Goal: Task Accomplishment & Management: Manage account settings

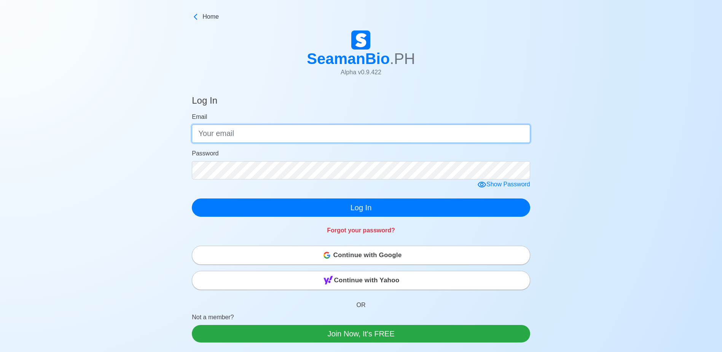
click at [342, 137] on input "Email" at bounding box center [361, 133] width 338 height 18
type input "[EMAIL_ADDRESS][DOMAIN_NAME]"
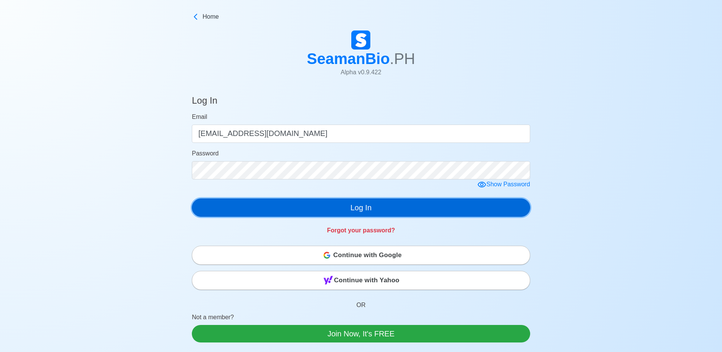
click at [372, 211] on button "Log In" at bounding box center [361, 207] width 338 height 18
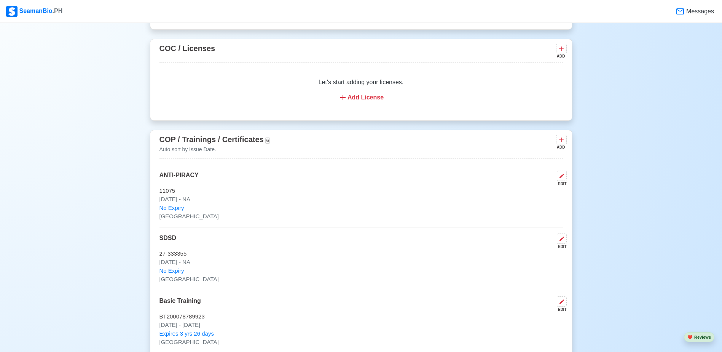
scroll to position [1256, 0]
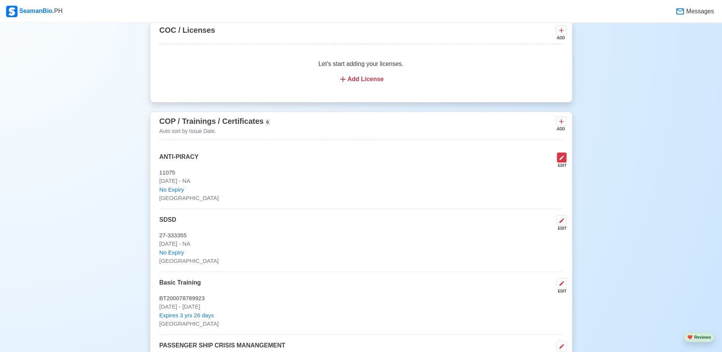
click at [561, 161] on icon at bounding box center [562, 158] width 6 height 6
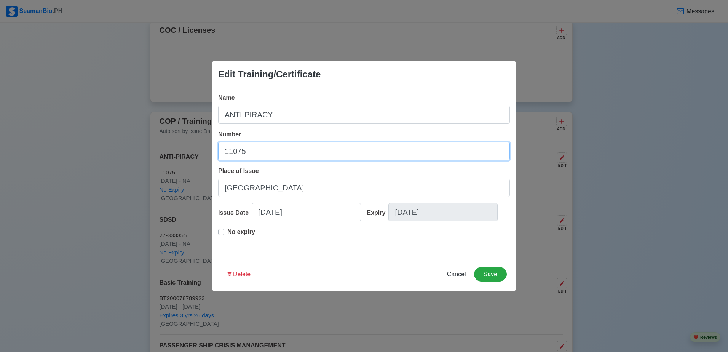
drag, startPoint x: 229, startPoint y: 153, endPoint x: 198, endPoint y: 163, distance: 32.5
click at [189, 163] on div "Edit Training/Certificate Name ANTI-PIRACY Number 11075 Place of Issue Manila I…" at bounding box center [364, 176] width 728 height 352
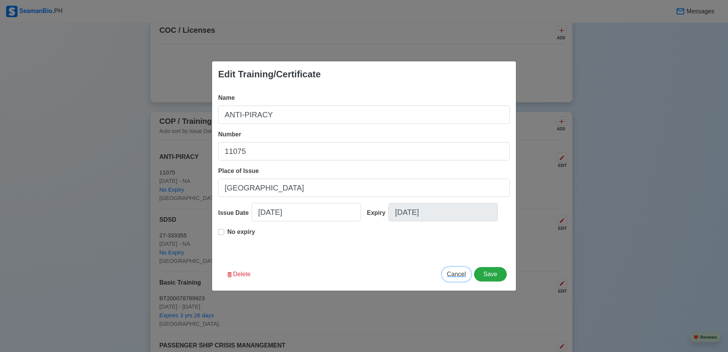
drag, startPoint x: 464, startPoint y: 274, endPoint x: 483, endPoint y: 250, distance: 30.3
click at [463, 274] on span "Cancel" at bounding box center [456, 274] width 19 height 6
type input "[DATE]"
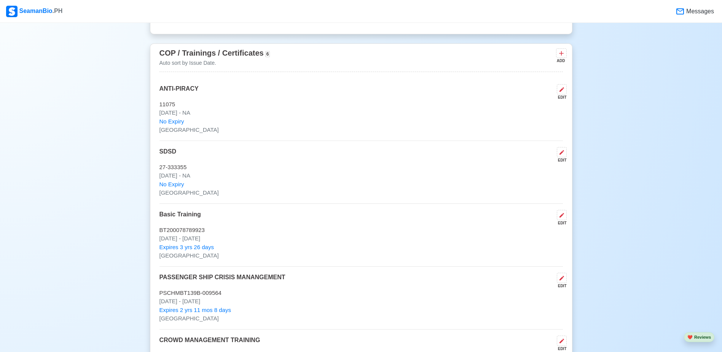
scroll to position [1332, 0]
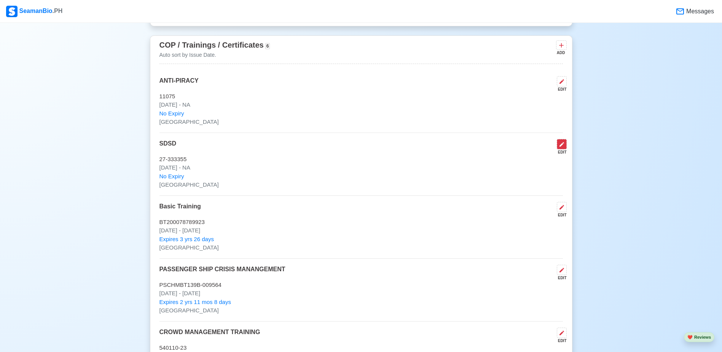
click at [563, 147] on icon at bounding box center [562, 144] width 6 height 6
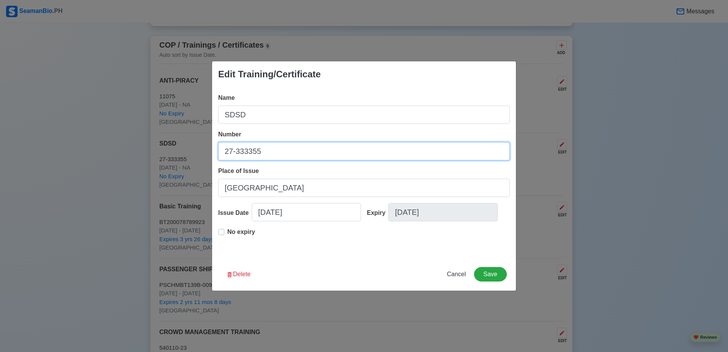
drag, startPoint x: 236, startPoint y: 157, endPoint x: 211, endPoint y: 161, distance: 25.0
click at [207, 160] on div "Edit Training/Certificate Name SDSD Number 27-333355 Place of Issue Manila Issu…" at bounding box center [364, 176] width 728 height 352
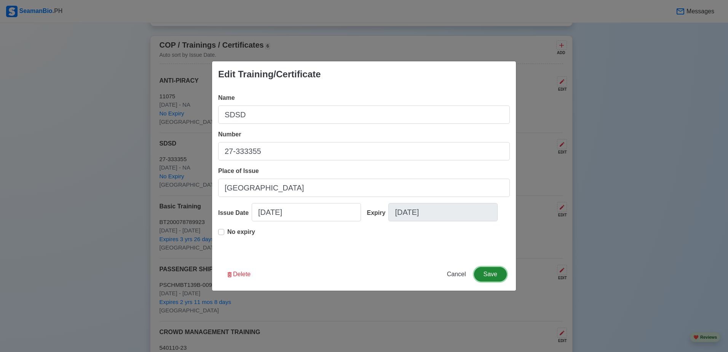
click at [490, 270] on button "Save" at bounding box center [490, 274] width 33 height 14
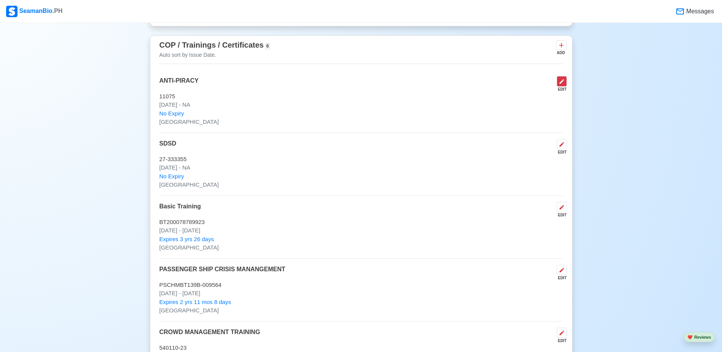
click at [563, 84] on icon at bounding box center [561, 81] width 5 height 5
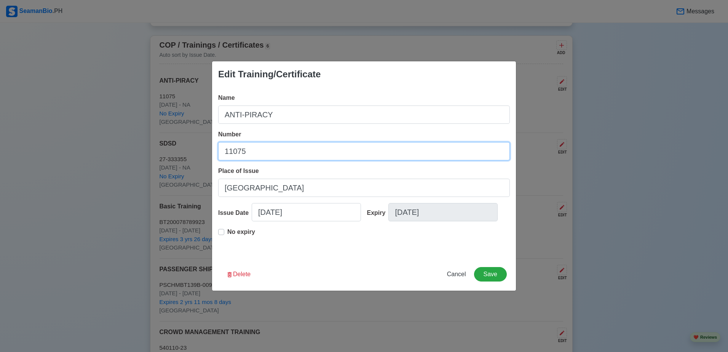
drag, startPoint x: 252, startPoint y: 149, endPoint x: 206, endPoint y: 151, distance: 46.1
click at [206, 151] on div "Edit Training/Certificate Name ANTI-PIRACY Number 11075 Place of Issue Manila I…" at bounding box center [364, 176] width 728 height 352
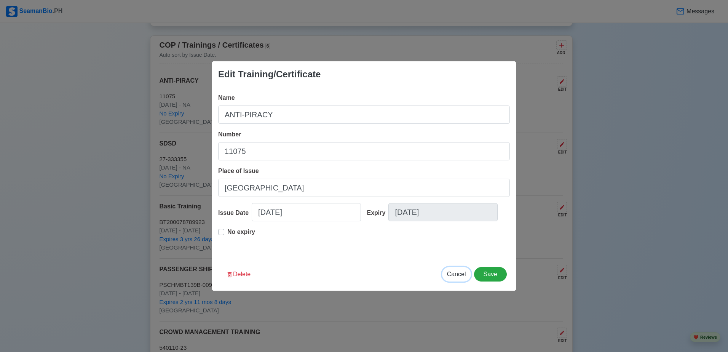
click at [458, 275] on span "Cancel" at bounding box center [456, 274] width 19 height 6
type input "[DATE]"
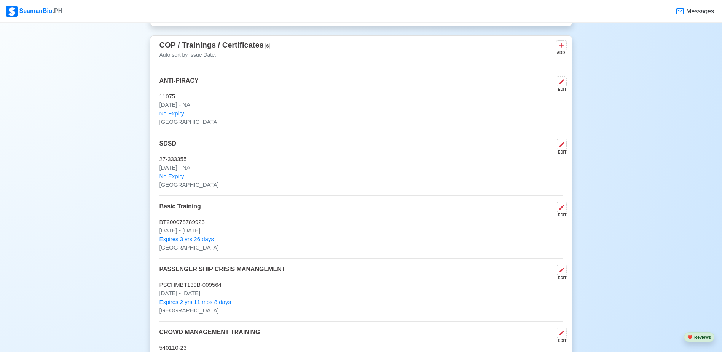
scroll to position [1370, 0]
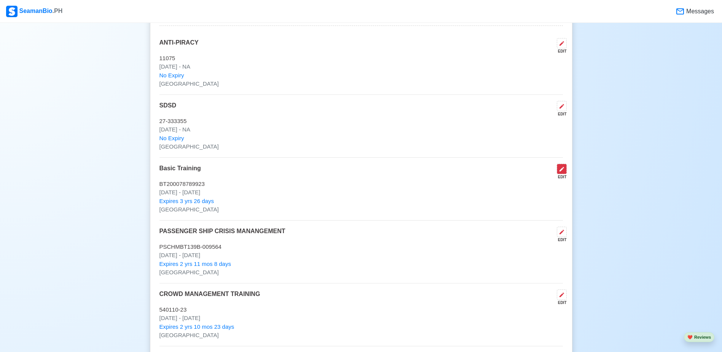
click at [560, 172] on icon at bounding box center [562, 169] width 6 height 6
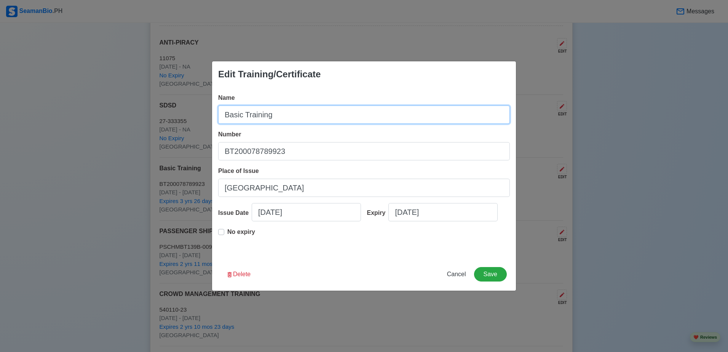
drag, startPoint x: 286, startPoint y: 115, endPoint x: 172, endPoint y: 123, distance: 114.5
click at [172, 123] on div "Edit Training/Certificate Name Basic Training Number BT200078789923 Place of Is…" at bounding box center [364, 176] width 728 height 352
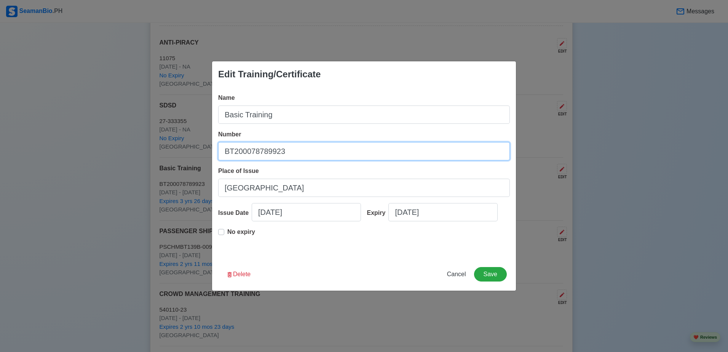
drag, startPoint x: 289, startPoint y: 151, endPoint x: 183, endPoint y: 172, distance: 107.5
click at [183, 172] on div "Edit Training/Certificate Name Basic Training Number BT200078789923 Place of Is…" at bounding box center [364, 176] width 728 height 352
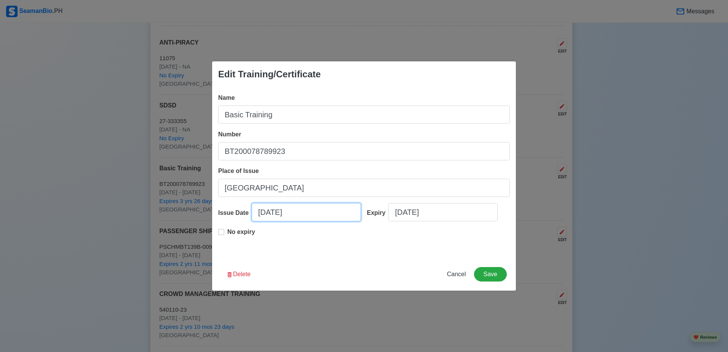
select select "****"
select select "*********"
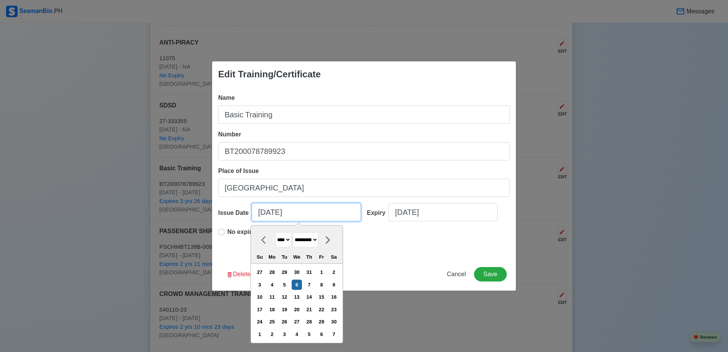
drag, startPoint x: 299, startPoint y: 214, endPoint x: 232, endPoint y: 210, distance: 66.7
click at [231, 210] on div "Issue Date [DATE] **** **** **** **** **** **** **** **** **** **** **** **** *…" at bounding box center [289, 215] width 143 height 24
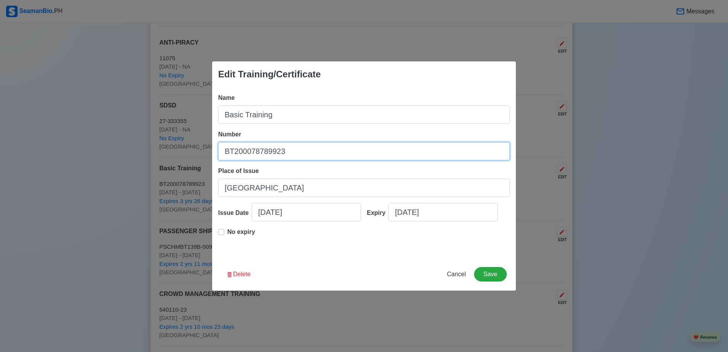
drag, startPoint x: 287, startPoint y: 151, endPoint x: 234, endPoint y: 153, distance: 52.9
click at [183, 173] on div "Edit Training/Certificate Name Basic Training Number BT200078789923 Place of Is…" at bounding box center [364, 176] width 728 height 352
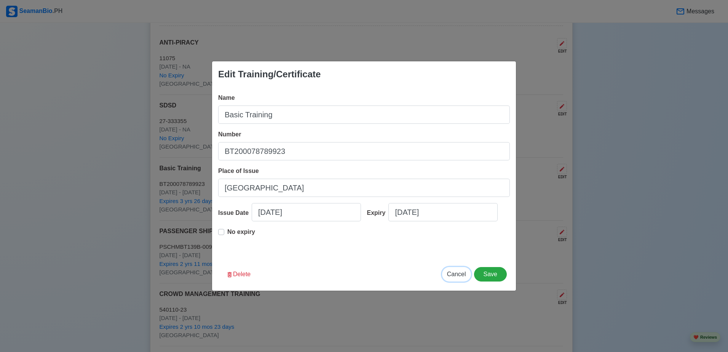
click at [461, 271] on span "Cancel" at bounding box center [456, 274] width 19 height 6
type input "[DATE]"
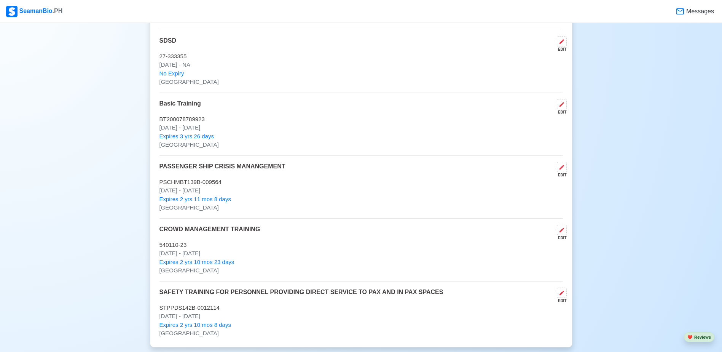
scroll to position [1446, 0]
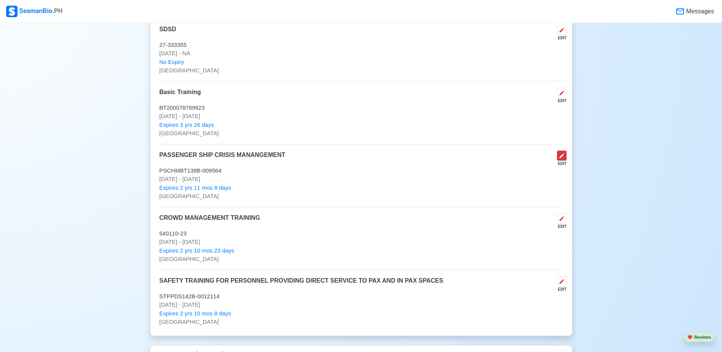
click at [562, 159] on icon at bounding box center [562, 156] width 6 height 6
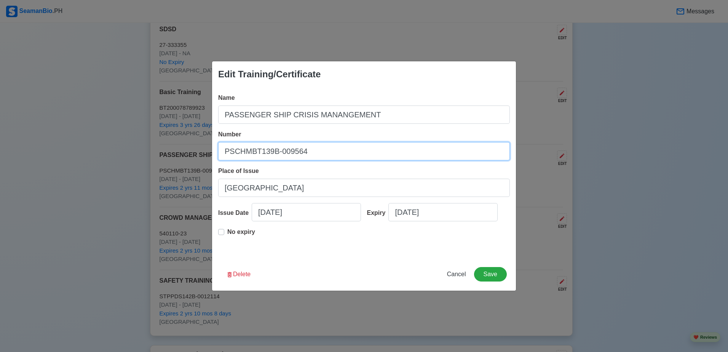
drag, startPoint x: 305, startPoint y: 153, endPoint x: 265, endPoint y: 143, distance: 41.5
click at [206, 154] on div "Edit Training/Certificate Name PASSENGER SHIP CRISIS MANANGEMENT Number PSCHMBT…" at bounding box center [364, 176] width 728 height 352
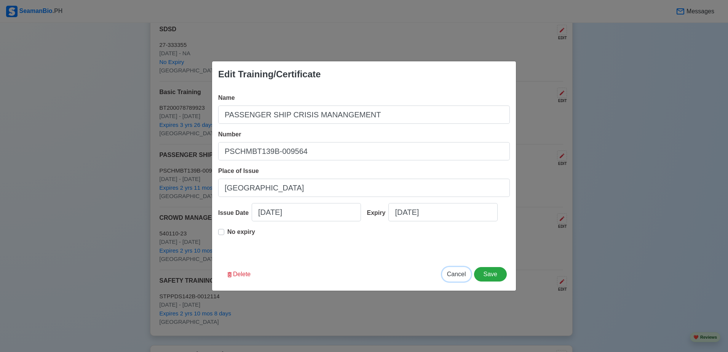
click at [456, 274] on span "Cancel" at bounding box center [456, 274] width 19 height 6
type input "[DATE]"
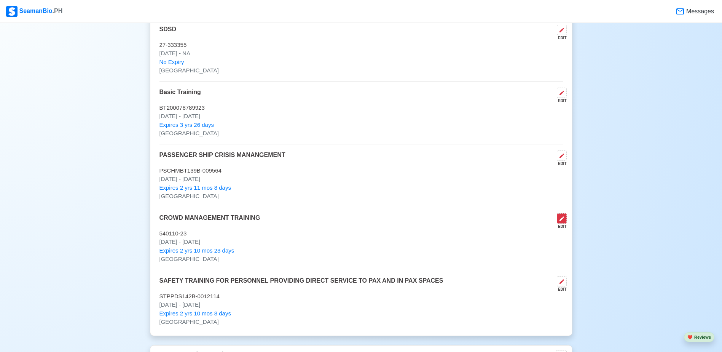
click at [562, 221] on icon at bounding box center [561, 218] width 5 height 5
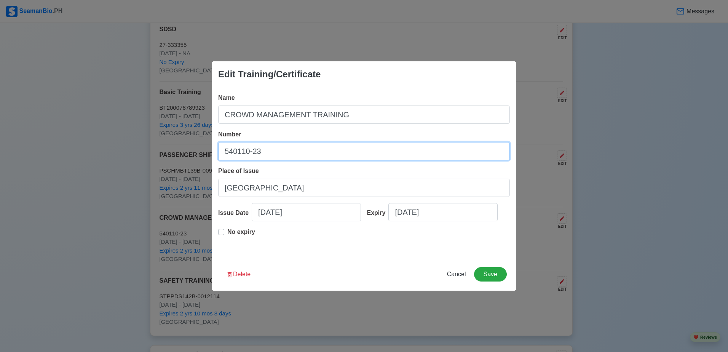
drag, startPoint x: 249, startPoint y: 148, endPoint x: 198, endPoint y: 152, distance: 50.8
click at [198, 152] on div "Edit Training/Certificate Name CROWD MANAGEMENT TRAINING Number 540110-23 Place…" at bounding box center [364, 176] width 728 height 352
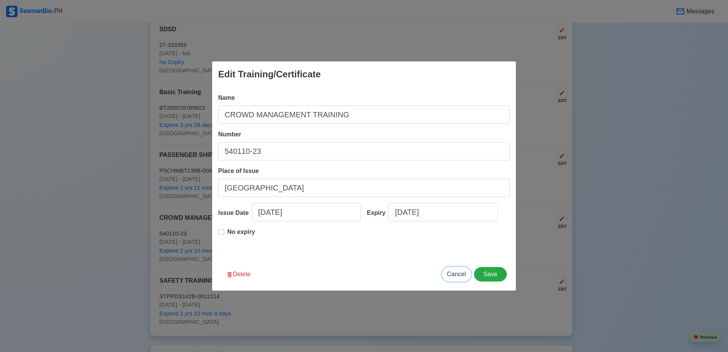
click at [456, 273] on span "Cancel" at bounding box center [456, 274] width 19 height 6
type input "[DATE]"
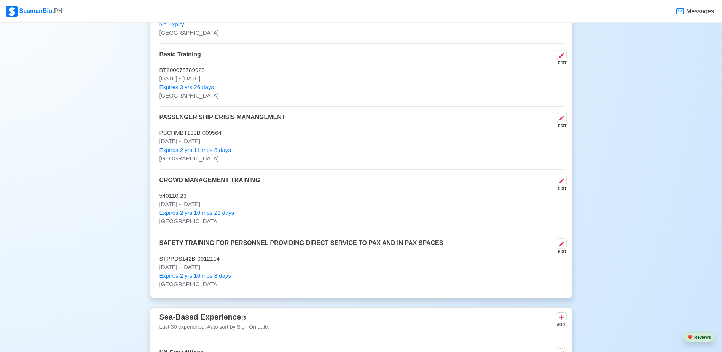
scroll to position [1484, 0]
click at [563, 246] on icon at bounding box center [562, 243] width 6 height 6
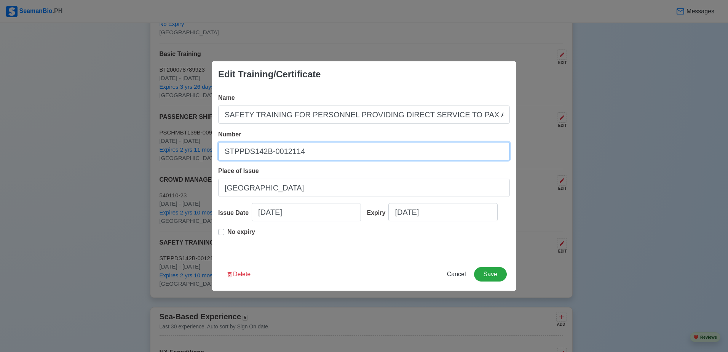
drag, startPoint x: 310, startPoint y: 150, endPoint x: 183, endPoint y: 155, distance: 126.8
click at [177, 156] on div "Edit Training/Certificate Name SAFETY TRAINING FOR PERSONNEL PROVIDING DIRECT S…" at bounding box center [364, 176] width 728 height 352
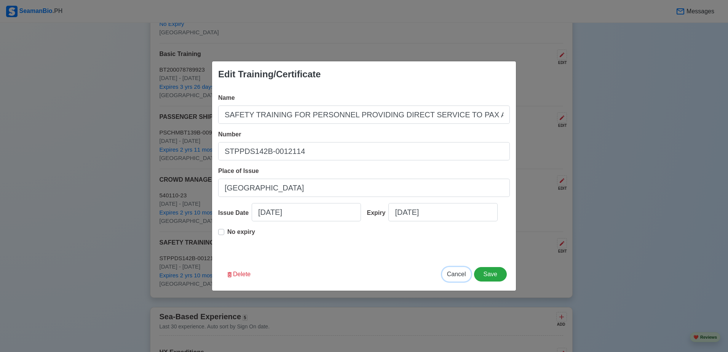
click at [454, 274] on span "Cancel" at bounding box center [456, 274] width 19 height 6
type input "[DATE]"
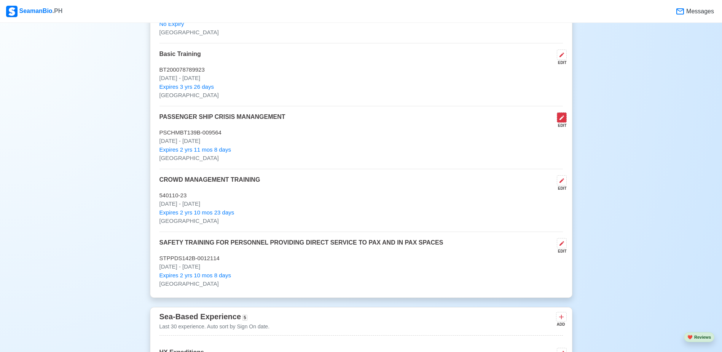
click at [561, 120] on icon at bounding box center [561, 117] width 5 height 5
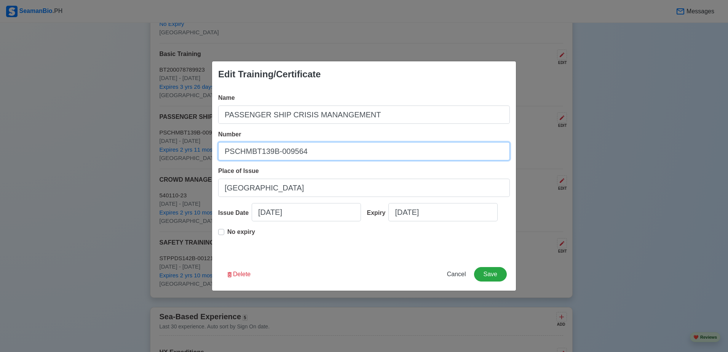
drag, startPoint x: 314, startPoint y: 150, endPoint x: 145, endPoint y: 190, distance: 173.2
click at [115, 190] on div "Edit Training/Certificate Name PASSENGER SHIP CRISIS MANANGEMENT Number PSCHMBT…" at bounding box center [364, 176] width 728 height 352
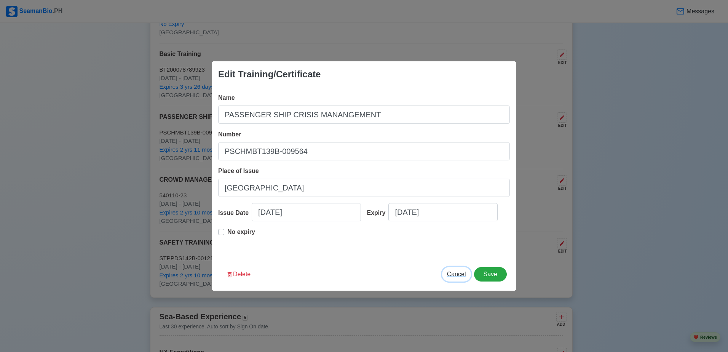
drag, startPoint x: 452, startPoint y: 275, endPoint x: 441, endPoint y: 253, distance: 24.3
click at [452, 275] on span "Cancel" at bounding box center [456, 274] width 19 height 6
type input "[DATE]"
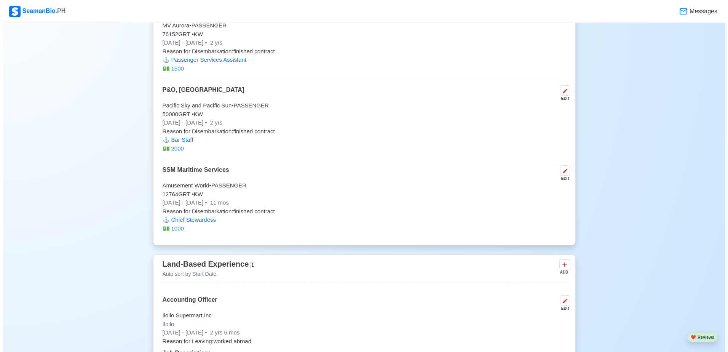
scroll to position [1979, 0]
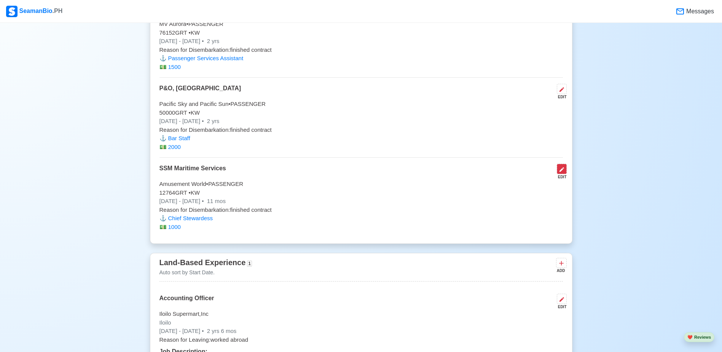
click at [559, 172] on icon at bounding box center [562, 169] width 6 height 6
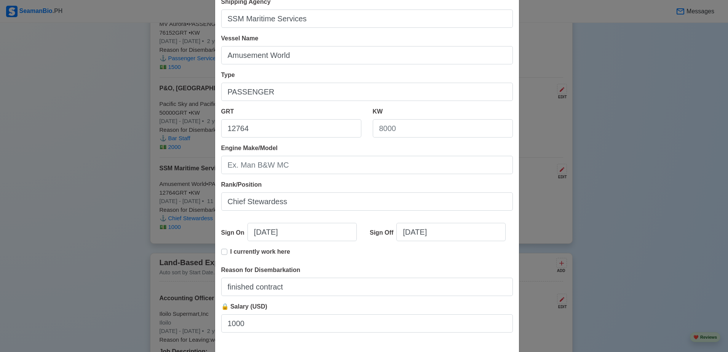
scroll to position [82, 0]
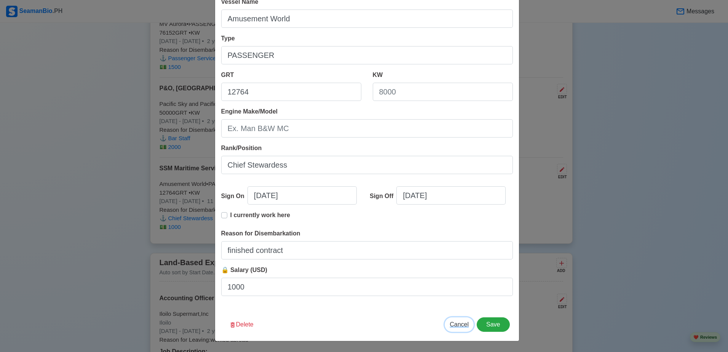
click at [454, 327] on span "Cancel" at bounding box center [458, 324] width 19 height 6
type input "[DATE]"
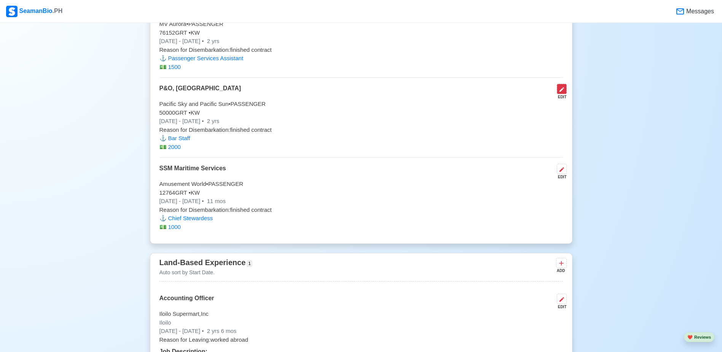
click at [565, 92] on button at bounding box center [562, 89] width 10 height 10
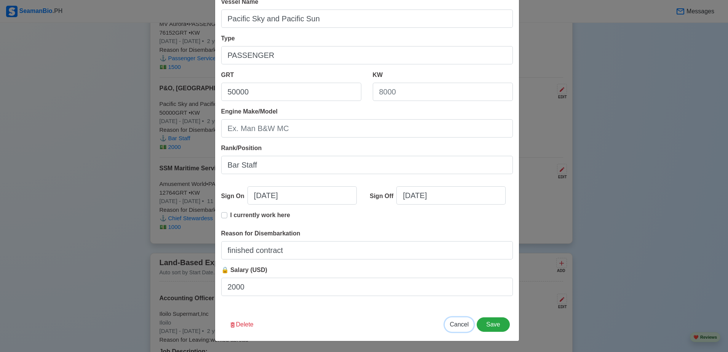
click at [460, 324] on span "Cancel" at bounding box center [458, 324] width 19 height 6
type input "[DATE]"
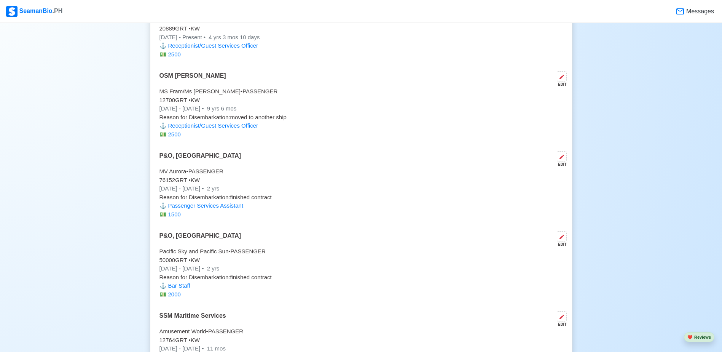
scroll to position [1827, 0]
